Goal: Navigation & Orientation: Find specific page/section

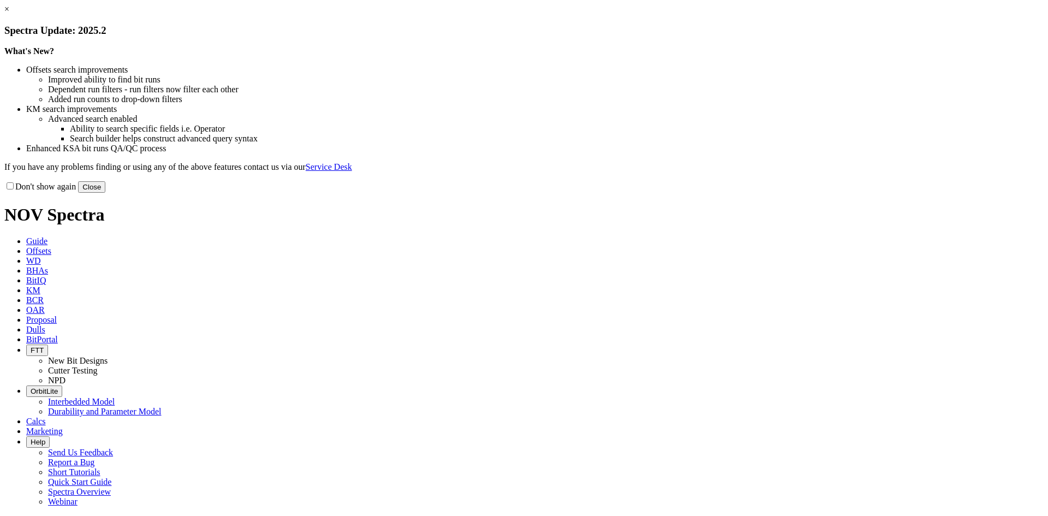
click at [105, 193] on button "Close" at bounding box center [91, 186] width 27 height 11
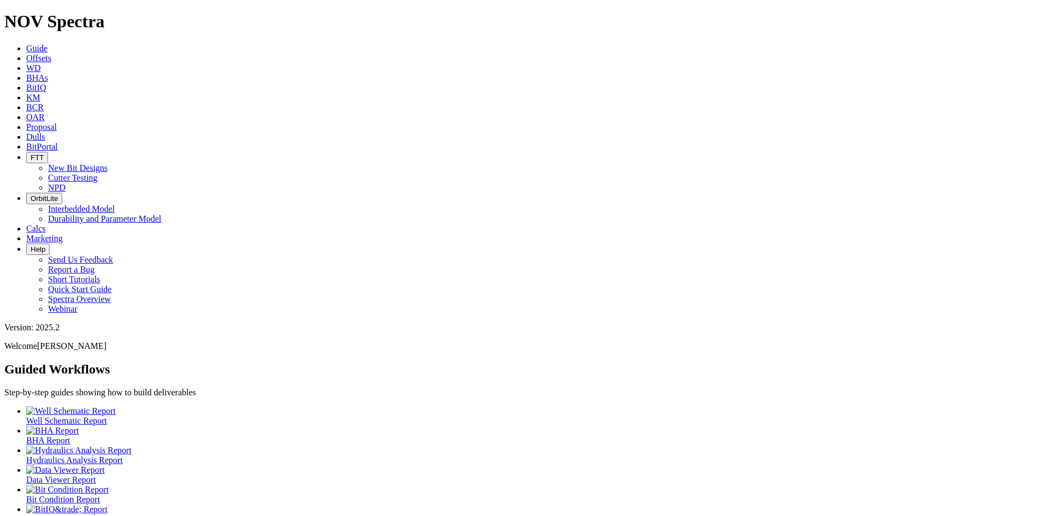
drag, startPoint x: 559, startPoint y: 19, endPoint x: 566, endPoint y: 22, distance: 7.1
click at [58, 194] on span "OrbitLite" at bounding box center [44, 198] width 27 height 8
click at [115, 204] on link "Interbedded Model" at bounding box center [81, 208] width 67 height 9
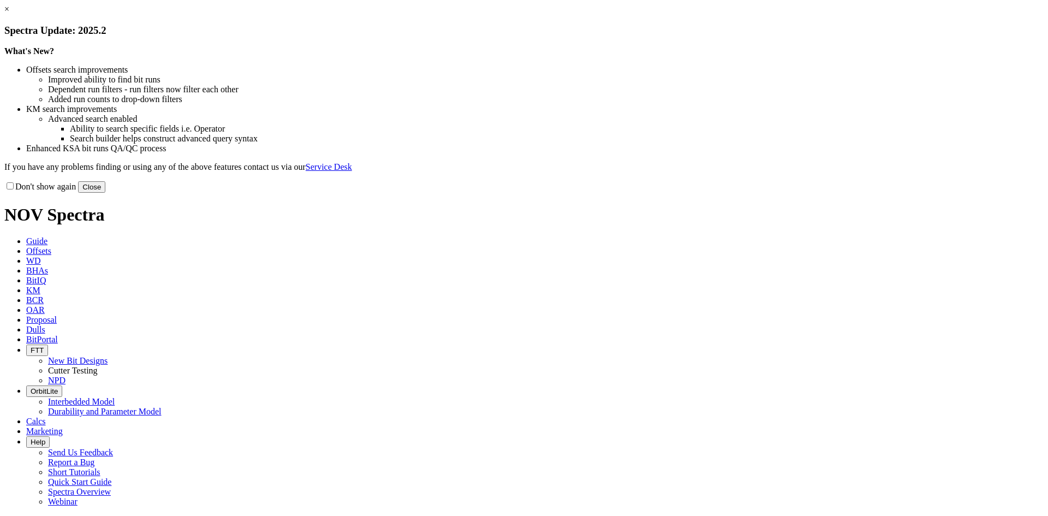
click at [105, 193] on button "Close" at bounding box center [91, 186] width 27 height 11
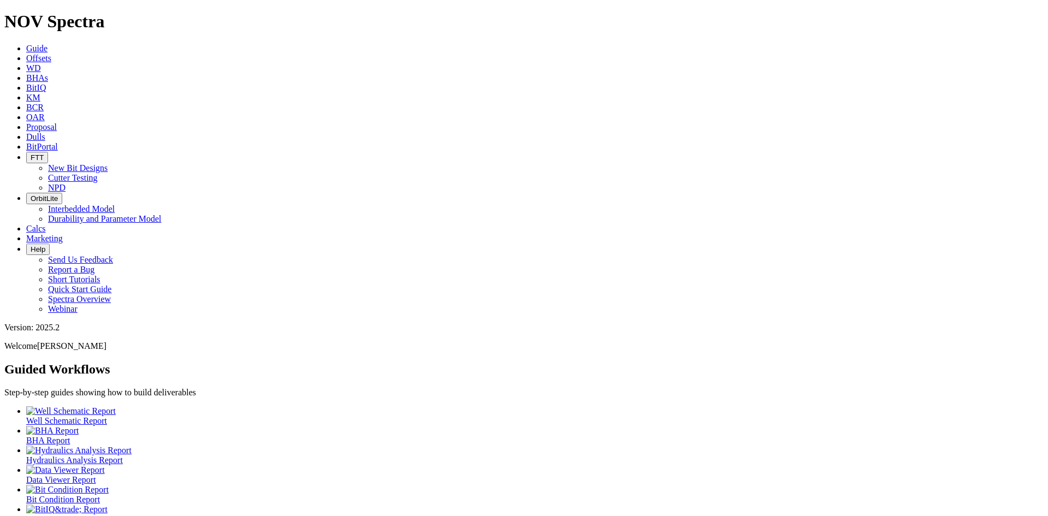
click at [58, 194] on span "OrbitLite" at bounding box center [44, 198] width 27 height 8
click at [162, 214] on link "Durability and Parameter Model" at bounding box center [104, 218] width 113 height 9
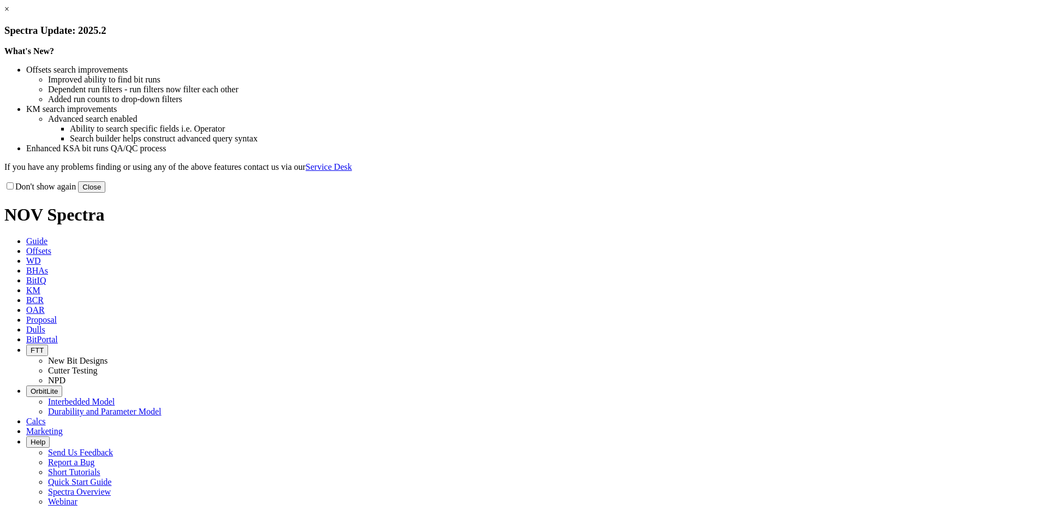
click at [105, 193] on button "Close" at bounding box center [91, 186] width 27 height 11
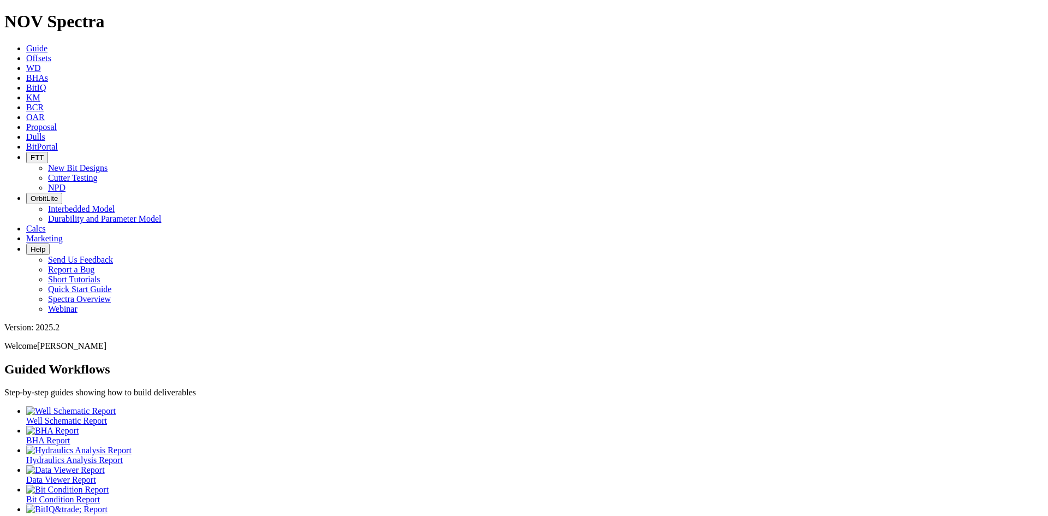
click at [58, 194] on span "OrbitLite" at bounding box center [44, 198] width 27 height 8
click at [115, 204] on link "Interbedded Model" at bounding box center [81, 208] width 67 height 9
